Goal: Information Seeking & Learning: Learn about a topic

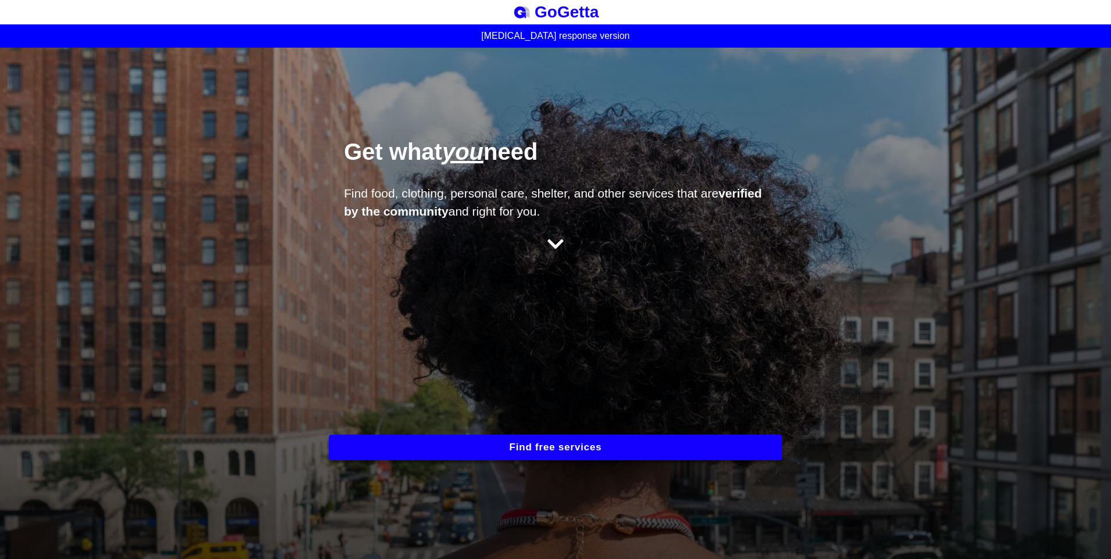
click at [631, 445] on button "Find free services" at bounding box center [555, 447] width 453 height 26
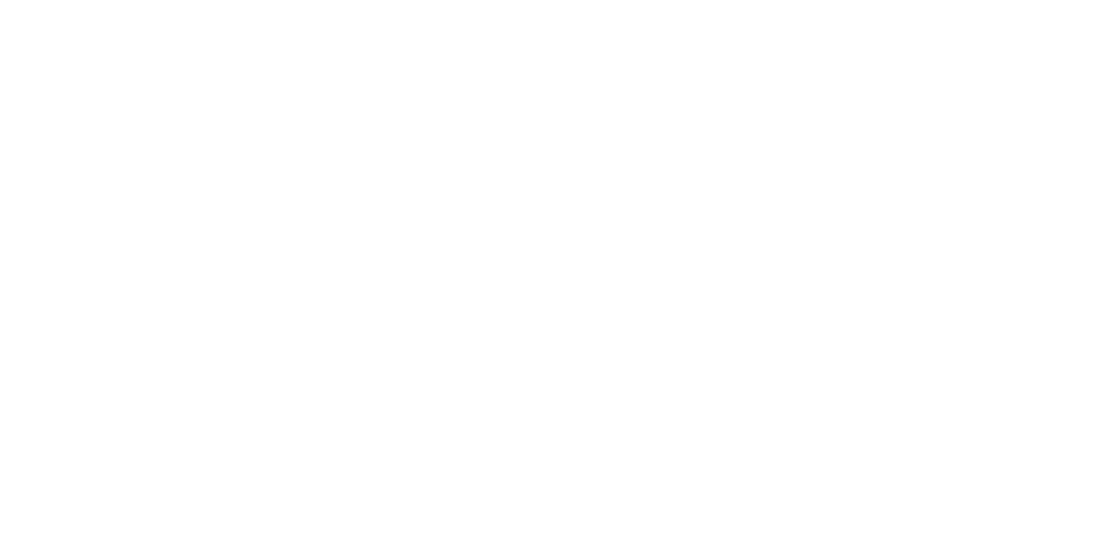
click at [757, 0] on html at bounding box center [555, 0] width 1111 height 0
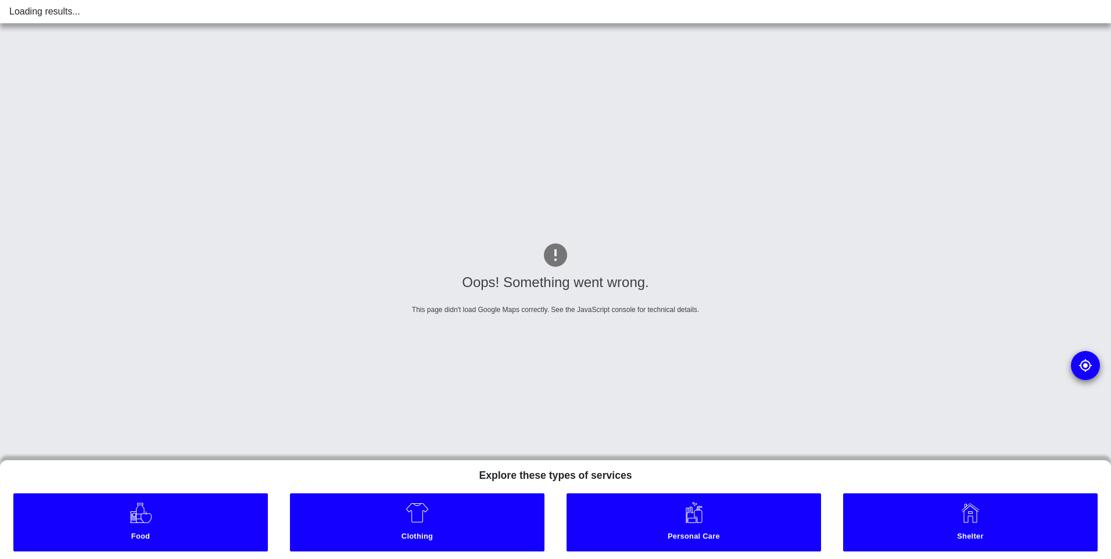
click at [497, 0] on html "Loading results... Oops! Something went wrong. This page didn't load Google Map…" at bounding box center [555, 0] width 1111 height 0
